Goal: Information Seeking & Learning: Learn about a topic

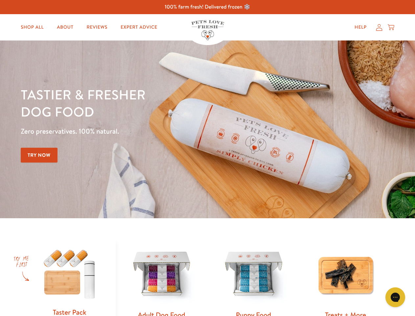
click at [207, 158] on div "Tastier & fresher dog food Zero preservatives. 100% natural. Try Now" at bounding box center [145, 129] width 249 height 87
click at [395, 297] on icon "Open gorgias live chat" at bounding box center [395, 297] width 6 height 6
